Goal: Information Seeking & Learning: Learn about a topic

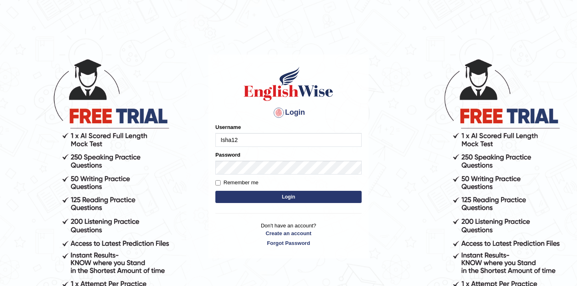
type input "Isha12"
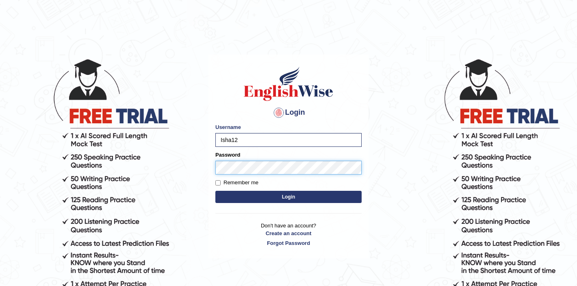
click at [215, 191] on button "Login" at bounding box center [288, 197] width 146 height 12
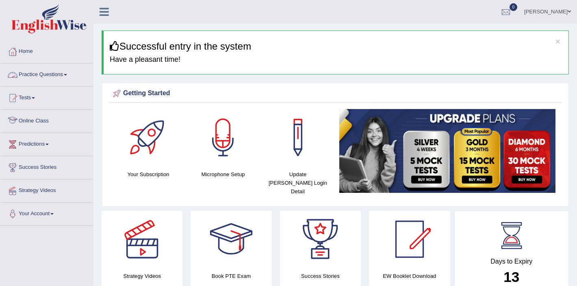
click at [40, 77] on link "Practice Questions" at bounding box center [46, 73] width 93 height 20
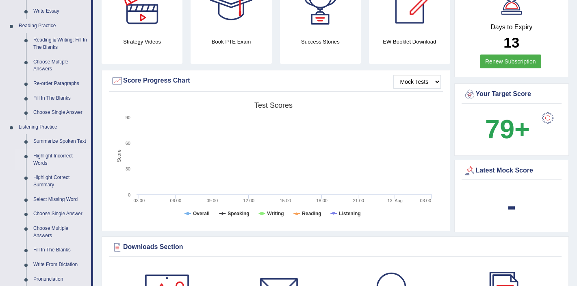
scroll to position [426, 0]
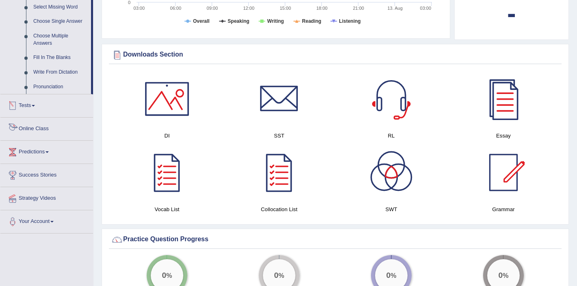
click at [41, 134] on link "Online Class" at bounding box center [46, 127] width 93 height 20
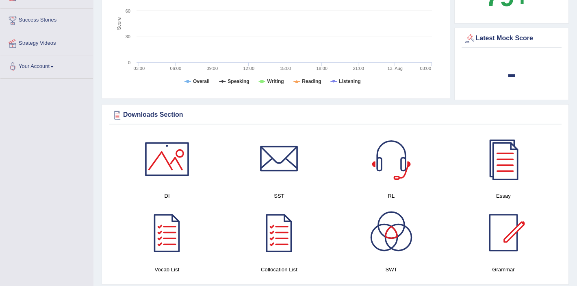
scroll to position [152, 0]
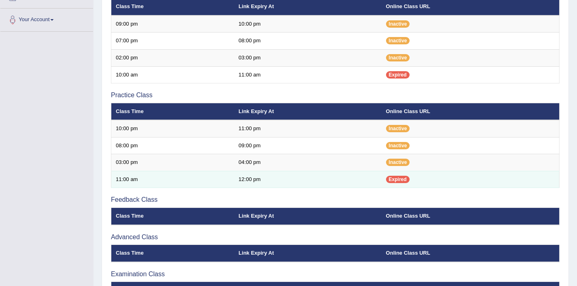
scroll to position [194, 0]
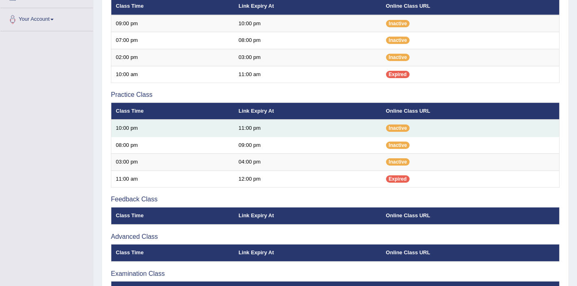
click at [395, 124] on td "Inactive" at bounding box center [471, 128] width 178 height 17
click at [396, 132] on td "Inactive" at bounding box center [471, 128] width 178 height 17
click at [396, 132] on span "Inactive" at bounding box center [398, 127] width 24 height 7
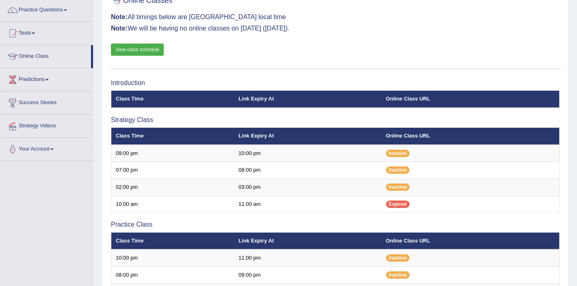
scroll to position [68, 0]
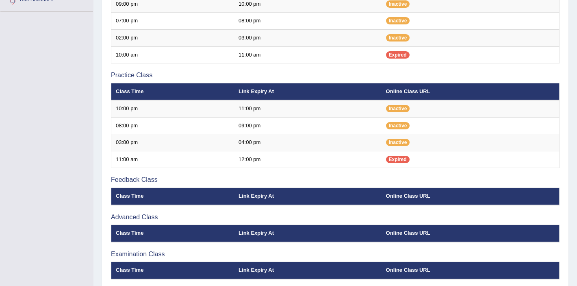
scroll to position [249, 0]
